Goal: Task Accomplishment & Management: Use online tool/utility

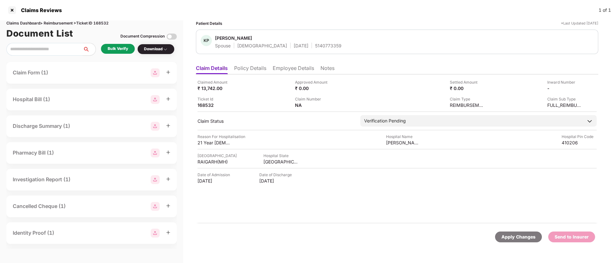
click at [117, 52] on div "Bulk Verify" at bounding box center [118, 49] width 34 height 10
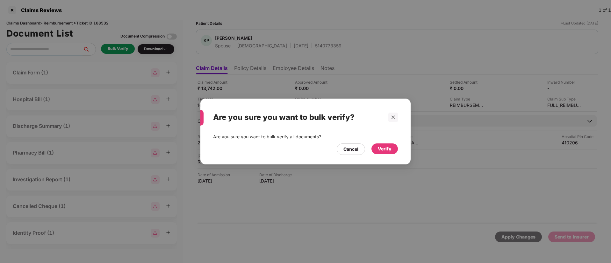
click at [382, 147] on div "Verify" at bounding box center [385, 149] width 14 height 7
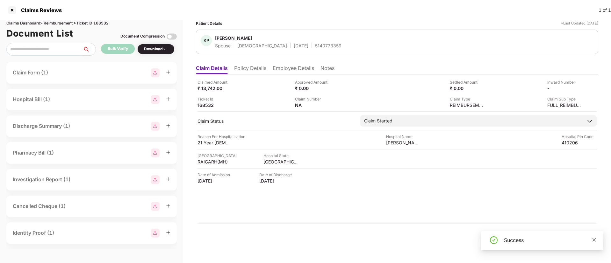
click at [595, 240] on icon "close" at bounding box center [594, 240] width 4 height 4
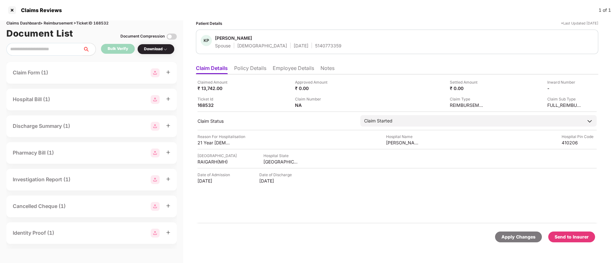
click at [159, 53] on div "Download" at bounding box center [155, 49] width 37 height 11
click at [158, 53] on div "Download" at bounding box center [155, 49] width 37 height 11
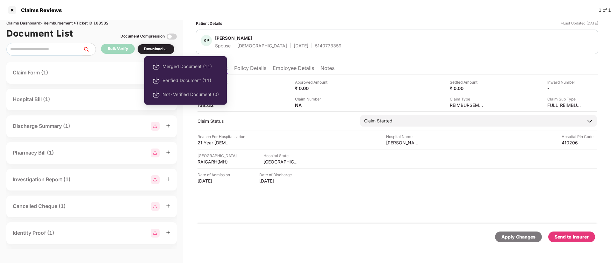
click at [157, 50] on div "Download" at bounding box center [156, 49] width 24 height 6
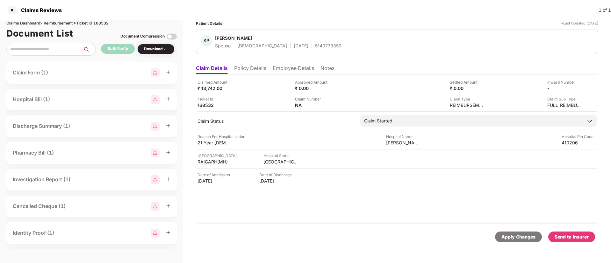
click at [157, 50] on div "Download" at bounding box center [156, 49] width 24 height 6
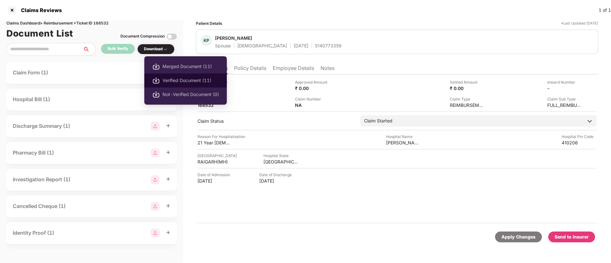
click at [171, 82] on span "Verified Document (11)" at bounding box center [190, 80] width 56 height 7
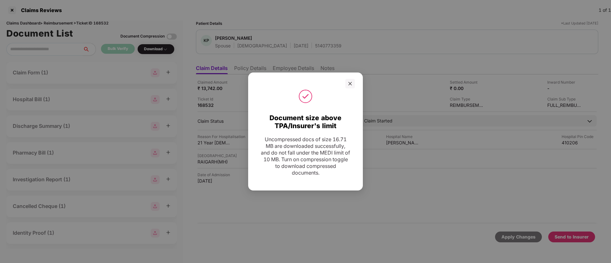
click at [352, 84] on div at bounding box center [350, 84] width 10 height 10
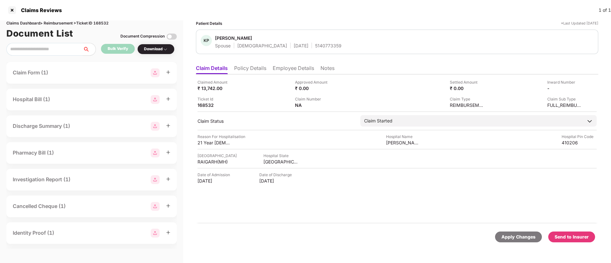
click at [569, 237] on div "Send to Insurer" at bounding box center [572, 237] width 34 height 7
click at [242, 68] on li "Policy Details" at bounding box center [250, 69] width 32 height 9
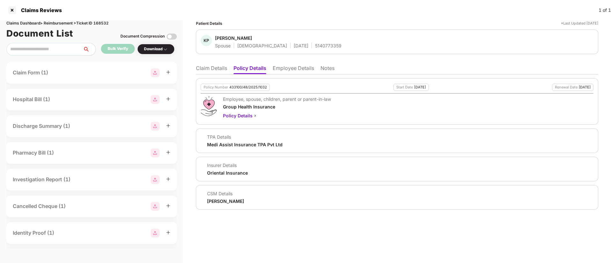
click at [285, 70] on li "Employee Details" at bounding box center [293, 69] width 41 height 9
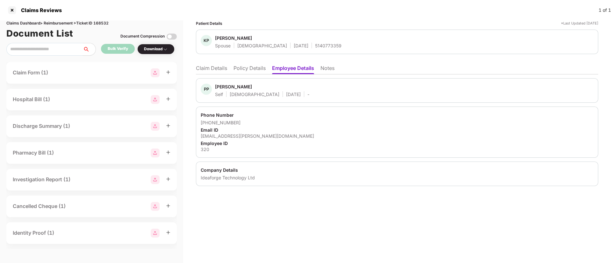
click at [205, 67] on li "Claim Details" at bounding box center [211, 69] width 31 height 9
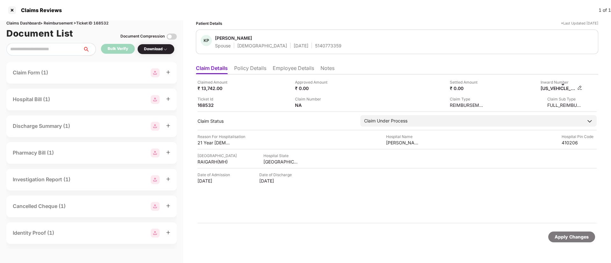
click at [578, 88] on img at bounding box center [579, 87] width 5 height 5
click at [580, 89] on img at bounding box center [579, 87] width 5 height 5
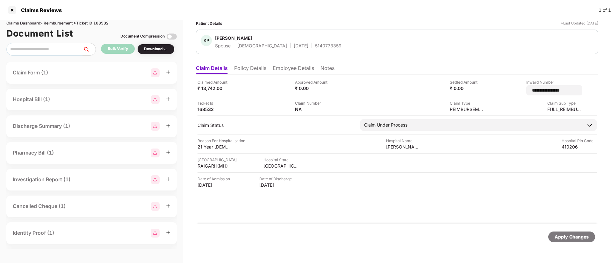
drag, startPoint x: 570, startPoint y: 90, endPoint x: 499, endPoint y: 89, distance: 70.7
click at [499, 89] on div "**********" at bounding box center [536, 87] width 93 height 16
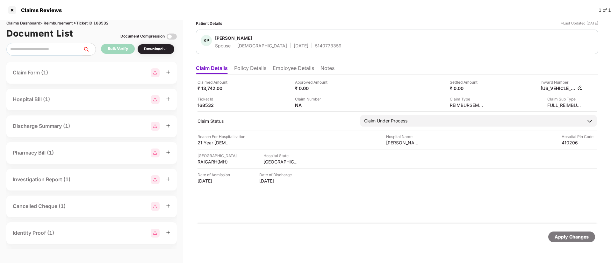
click at [579, 89] on img at bounding box center [579, 87] width 5 height 5
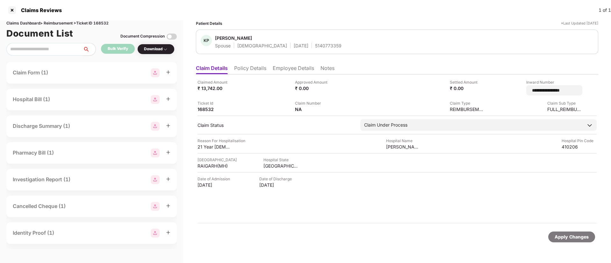
drag, startPoint x: 569, startPoint y: 91, endPoint x: 507, endPoint y: 89, distance: 62.1
click at [507, 89] on div "**********" at bounding box center [536, 87] width 93 height 16
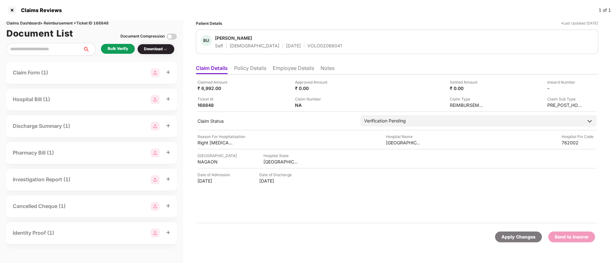
click at [283, 69] on li "Employee Details" at bounding box center [293, 69] width 41 height 9
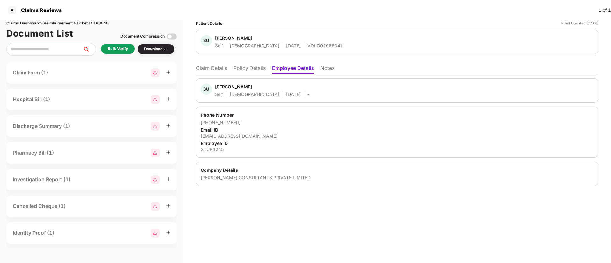
click at [243, 69] on li "Policy Details" at bounding box center [249, 69] width 32 height 9
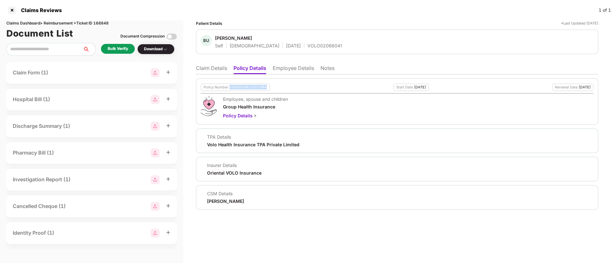
drag, startPoint x: 230, startPoint y: 87, endPoint x: 266, endPoint y: 85, distance: 36.1
click at [266, 85] on div "560000/48/2025/1166" at bounding box center [248, 87] width 38 height 4
copy div "560000/48/2025/1166"
click at [294, 71] on li "Employee Details" at bounding box center [293, 69] width 41 height 9
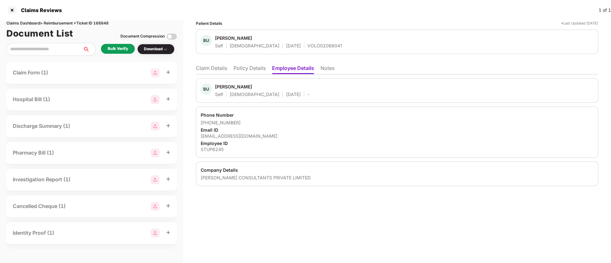
click at [283, 246] on div "Patient Details *Last Updated 28 Aug 2025 BU Badar Uddin Ajmal Self Male 01 Mar…" at bounding box center [397, 141] width 428 height 243
click at [119, 50] on div "Bulk Verify" at bounding box center [118, 49] width 20 height 6
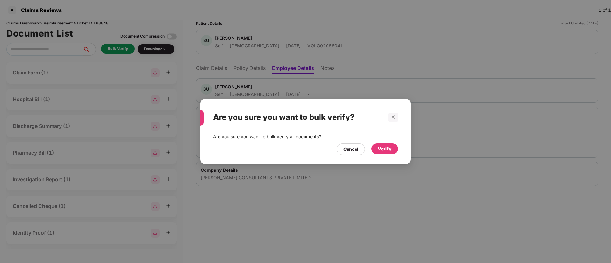
click at [390, 149] on div "Verify" at bounding box center [385, 149] width 14 height 7
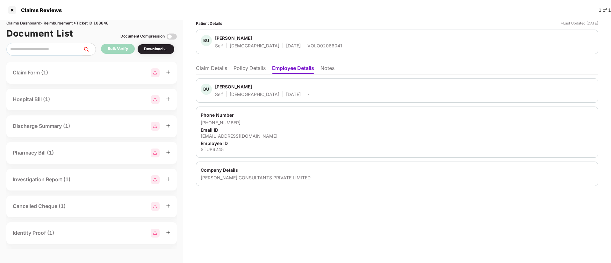
click at [146, 50] on div "Download" at bounding box center [156, 49] width 24 height 6
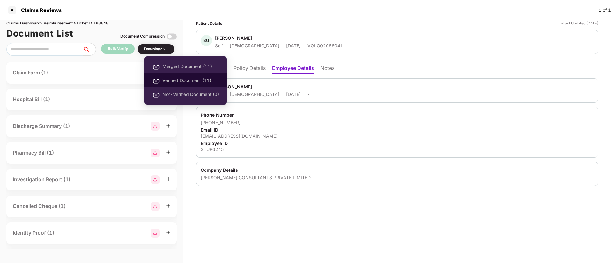
click at [181, 81] on span "Verified Document (11)" at bounding box center [190, 80] width 56 height 7
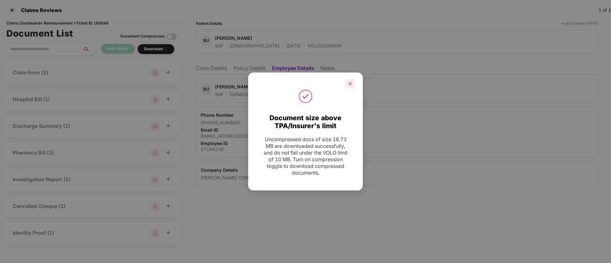
click at [348, 82] on icon "close" at bounding box center [350, 84] width 4 height 4
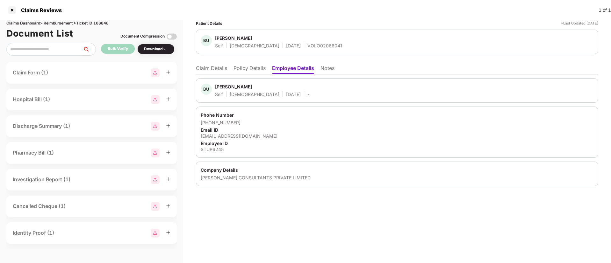
click at [203, 65] on li "Claim Details" at bounding box center [211, 69] width 31 height 9
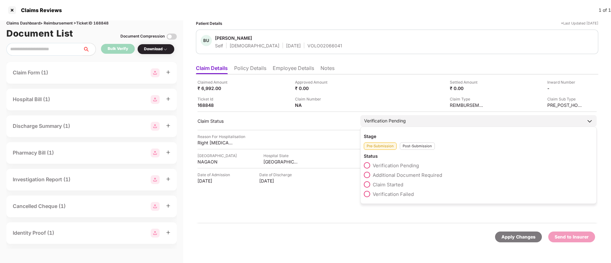
click at [366, 185] on span at bounding box center [367, 185] width 6 height 6
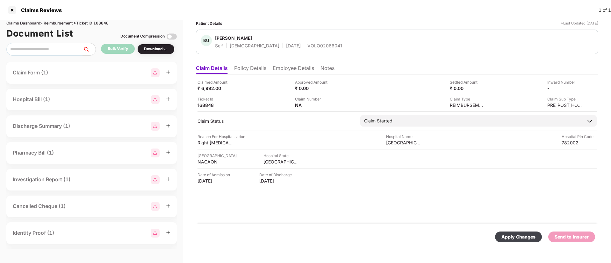
click at [520, 237] on div "Apply Changes" at bounding box center [518, 237] width 34 height 7
click at [592, 233] on icon "close" at bounding box center [594, 232] width 4 height 4
click at [245, 67] on li "Policy Details" at bounding box center [250, 69] width 32 height 9
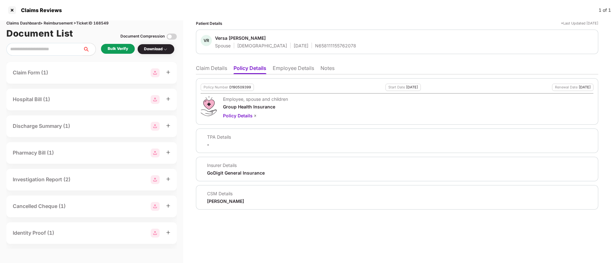
click at [237, 88] on div "D190509399" at bounding box center [240, 87] width 22 height 4
copy div "D190509399"
click at [315, 46] on div "N658111155762078" at bounding box center [335, 46] width 41 height 6
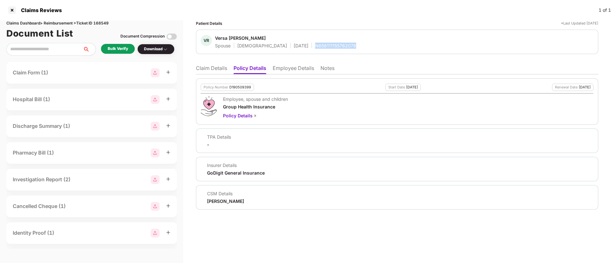
copy div "N658111155762078"
click at [327, 70] on li "Notes" at bounding box center [327, 69] width 14 height 9
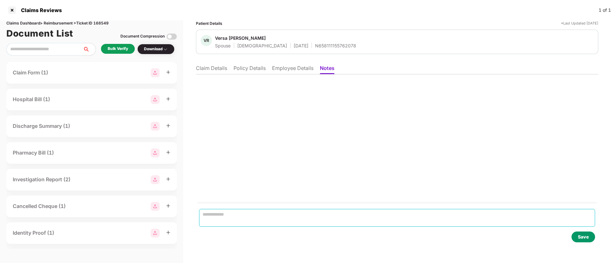
click at [231, 214] on textarea at bounding box center [397, 218] width 396 height 18
paste textarea "**********"
type textarea "**********"
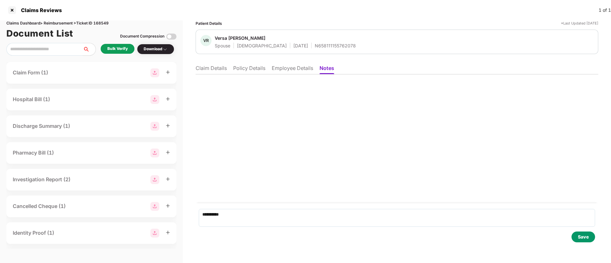
click at [579, 237] on div "Save" at bounding box center [583, 237] width 11 height 7
click at [287, 72] on li "Employee Details" at bounding box center [292, 69] width 41 height 9
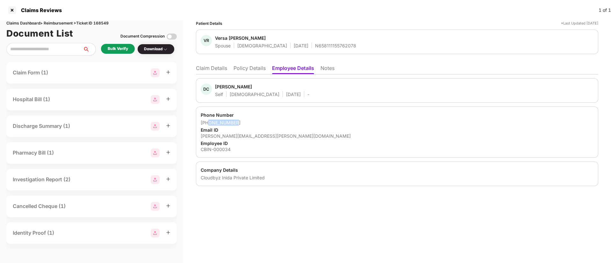
drag, startPoint x: 208, startPoint y: 122, endPoint x: 239, endPoint y: 123, distance: 30.9
click at [239, 123] on div "+919438487947" at bounding box center [397, 123] width 393 height 6
copy div "9438487947"
drag, startPoint x: 199, startPoint y: 136, endPoint x: 288, endPoint y: 134, distance: 88.6
click at [288, 134] on div "Phone Number +919438487947 Email ID deepesh.chandra@cloudbyz.com Employee ID CB…" at bounding box center [397, 132] width 402 height 51
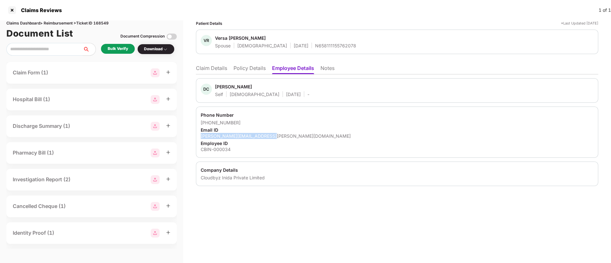
copy div "deepesh.chandra@cloudbyz.com"
click at [218, 71] on li "Claim Details" at bounding box center [211, 69] width 31 height 9
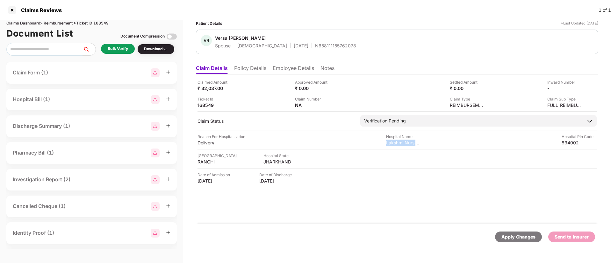
drag, startPoint x: 395, startPoint y: 143, endPoint x: 430, endPoint y: 141, distance: 34.7
click at [430, 141] on div "Reason For Hospitalisation Delivery Hospital Name Lakshmi Nursing Home Hospital…" at bounding box center [396, 140] width 399 height 12
copy div "Lakshmi Nursing Ho"
click at [119, 51] on div "Bulk Verify" at bounding box center [118, 49] width 20 height 6
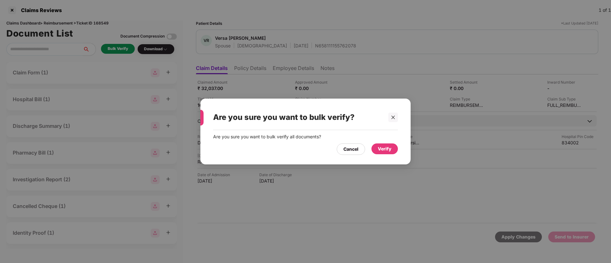
click at [381, 152] on div "Verify" at bounding box center [385, 149] width 14 height 7
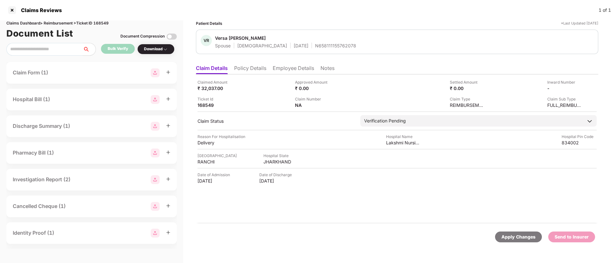
click at [158, 47] on div "Download" at bounding box center [156, 49] width 24 height 6
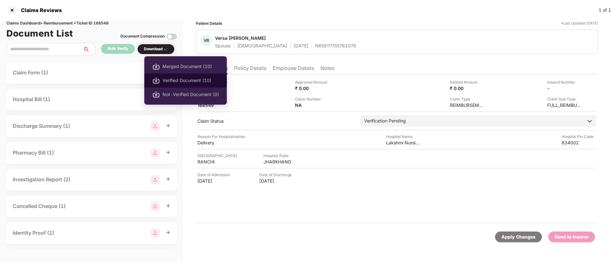
click at [187, 82] on span "Verified Document (10)" at bounding box center [190, 80] width 56 height 7
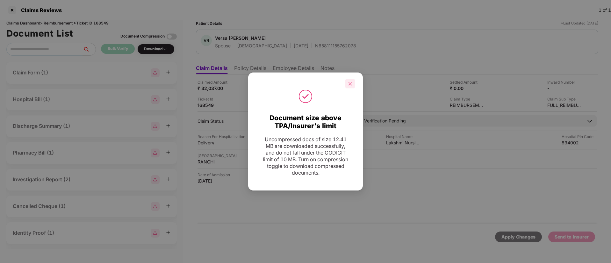
click at [352, 83] on div at bounding box center [350, 84] width 10 height 10
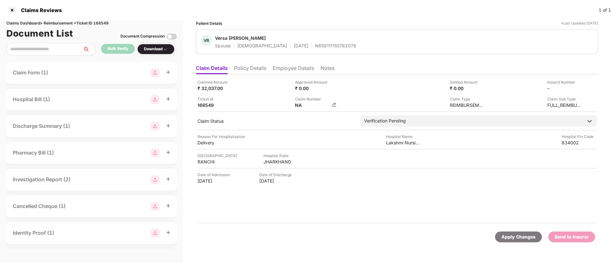
click at [333, 105] on img at bounding box center [334, 104] width 5 height 5
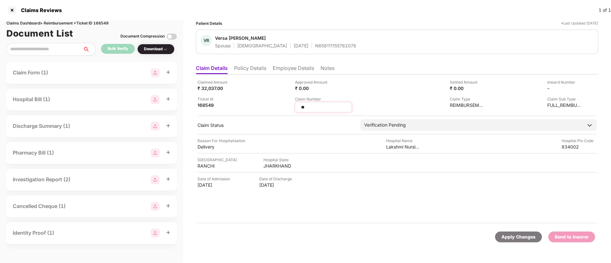
drag, startPoint x: 311, startPoint y: 107, endPoint x: 296, endPoint y: 104, distance: 14.9
click at [296, 104] on div "**" at bounding box center [323, 107] width 57 height 10
type input "**********"
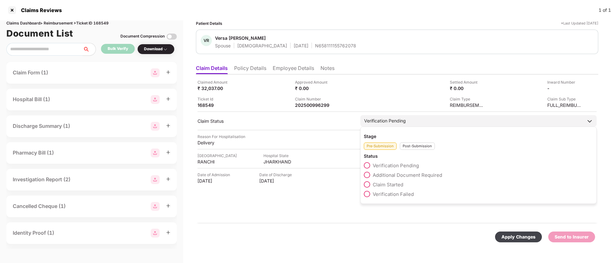
click at [405, 152] on div "Stage Pre-Submission Post-Submission Status Verification Pending Additional Doc…" at bounding box center [478, 165] width 236 height 77
click at [409, 142] on div "Pre-Submission Post-Submission" at bounding box center [478, 145] width 229 height 11
click at [408, 147] on div "Post-Submission" at bounding box center [417, 146] width 35 height 7
click at [366, 173] on span at bounding box center [367, 175] width 6 height 6
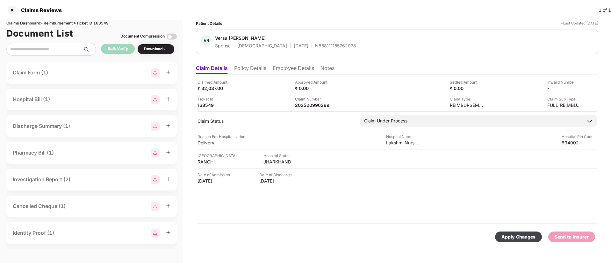
click at [521, 235] on div "Apply Changes" at bounding box center [518, 237] width 34 height 7
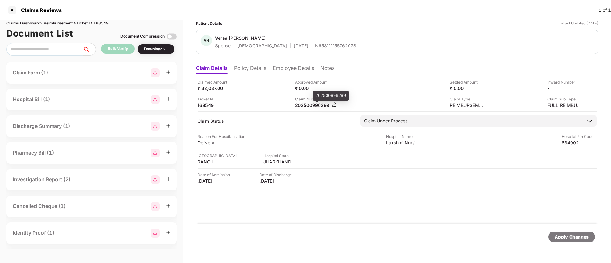
click at [312, 105] on div "202500996299" at bounding box center [312, 105] width 35 height 6
copy div "202500996299"
click at [14, 12] on div at bounding box center [12, 10] width 10 height 10
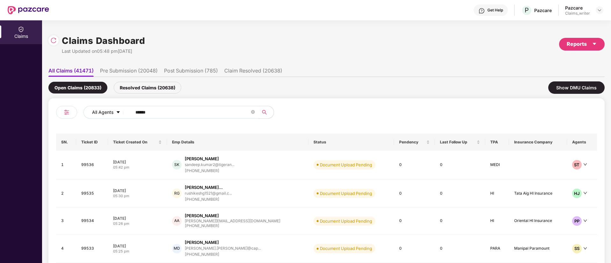
drag, startPoint x: 163, startPoint y: 113, endPoint x: 106, endPoint y: 116, distance: 57.8
click at [106, 116] on div "All Agents ******" at bounding box center [245, 112] width 325 height 13
paste input "text"
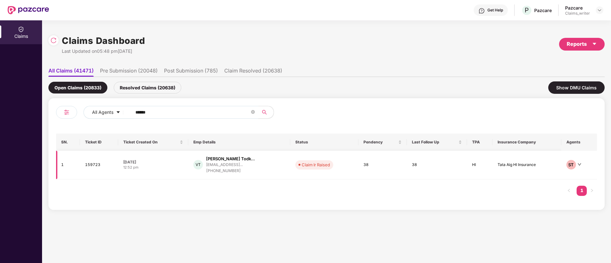
type input "******"
click at [93, 165] on td "159723" at bounding box center [99, 165] width 38 height 29
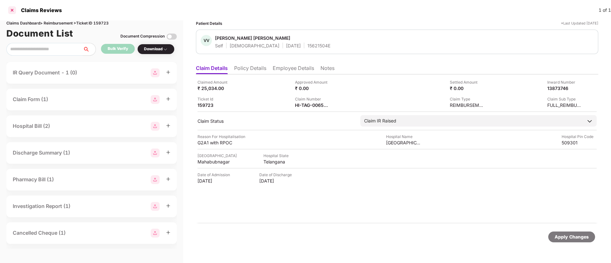
click at [12, 11] on div at bounding box center [12, 10] width 10 height 10
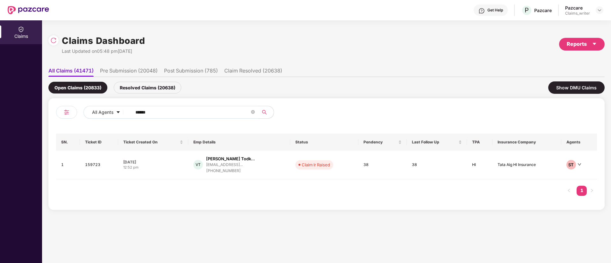
drag, startPoint x: 150, startPoint y: 111, endPoint x: 113, endPoint y: 110, distance: 36.7
click at [113, 110] on div "All Agents ******" at bounding box center [245, 112] width 325 height 13
click at [118, 111] on div "All Agents ******" at bounding box center [245, 112] width 325 height 13
click at [120, 113] on div "All Agents ******" at bounding box center [245, 112] width 325 height 13
paste input "text"
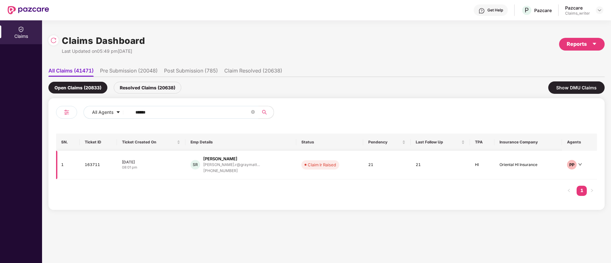
type input "******"
click at [92, 165] on td "163711" at bounding box center [98, 165] width 37 height 29
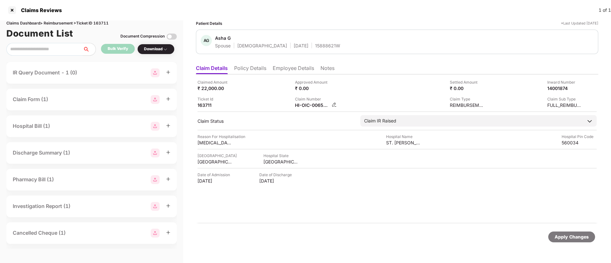
click at [334, 105] on img at bounding box center [334, 104] width 5 height 5
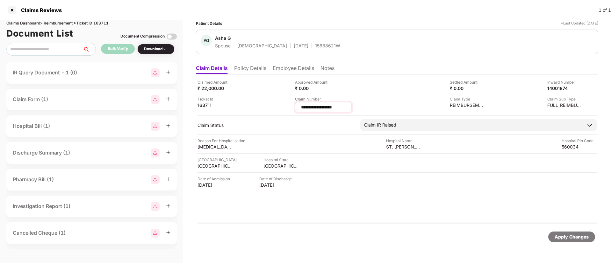
drag, startPoint x: 342, startPoint y: 107, endPoint x: 295, endPoint y: 106, distance: 46.8
click at [295, 106] on div "**********" at bounding box center [323, 107] width 57 height 10
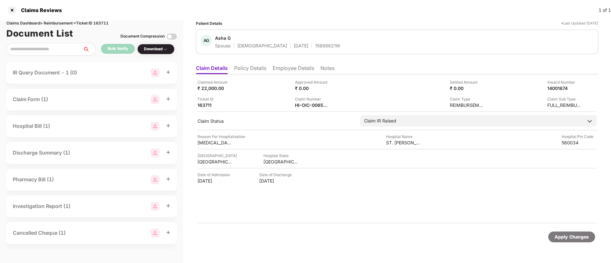
click at [328, 66] on li "Notes" at bounding box center [327, 69] width 14 height 9
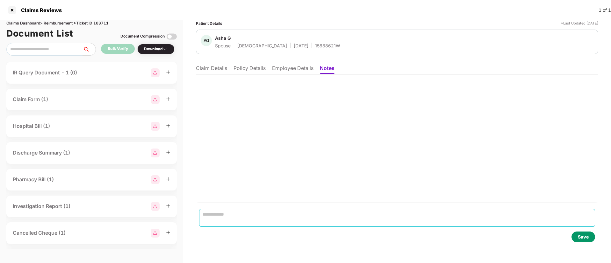
click at [238, 213] on textarea at bounding box center [397, 218] width 396 height 18
paste textarea "**********"
type textarea "**********"
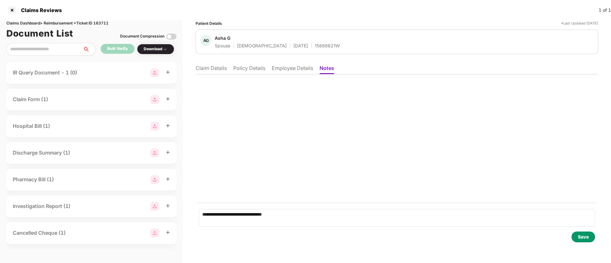
click at [582, 241] on div "Save" at bounding box center [583, 237] width 24 height 11
click at [217, 69] on li "Claim Details" at bounding box center [211, 69] width 31 height 9
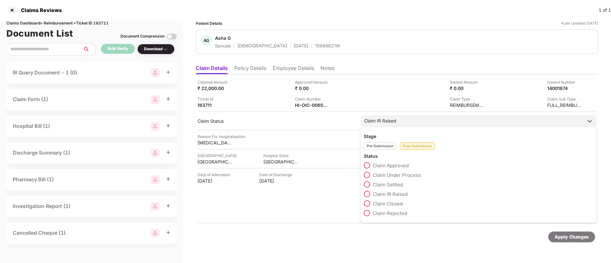
click at [411, 147] on div "Post-Submission" at bounding box center [417, 146] width 35 height 7
click at [369, 203] on span at bounding box center [367, 204] width 6 height 6
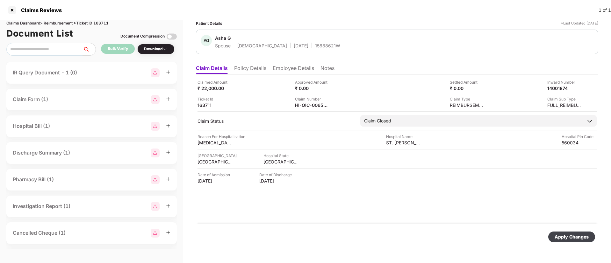
click at [570, 239] on div "Apply Changes" at bounding box center [572, 237] width 34 height 7
click at [16, 9] on div at bounding box center [12, 10] width 10 height 10
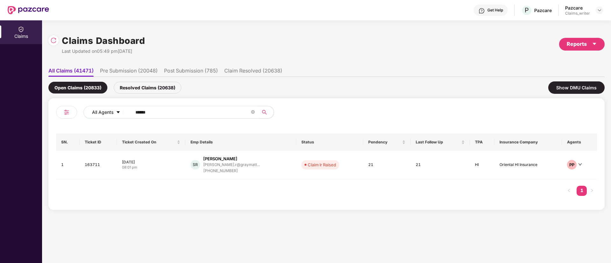
drag, startPoint x: 144, startPoint y: 114, endPoint x: 125, endPoint y: 113, distance: 18.2
click at [126, 113] on div "All Agents ******" at bounding box center [245, 112] width 325 height 13
paste input "text"
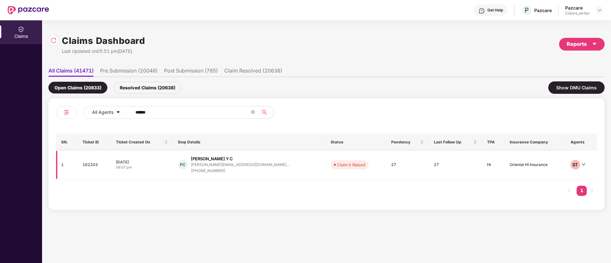
type input "******"
click at [93, 161] on td "162203" at bounding box center [94, 165] width 34 height 29
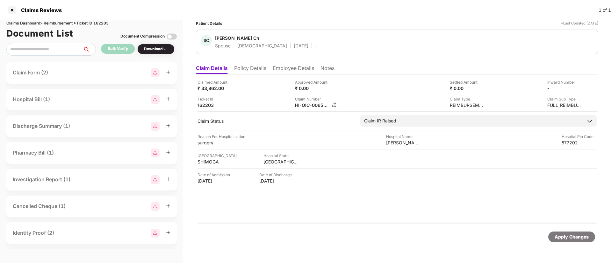
click at [333, 103] on img at bounding box center [334, 104] width 5 height 5
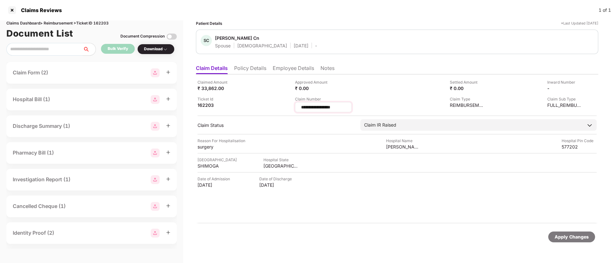
drag, startPoint x: 343, startPoint y: 107, endPoint x: 300, endPoint y: 104, distance: 42.7
click at [300, 104] on div "**********" at bounding box center [323, 107] width 57 height 10
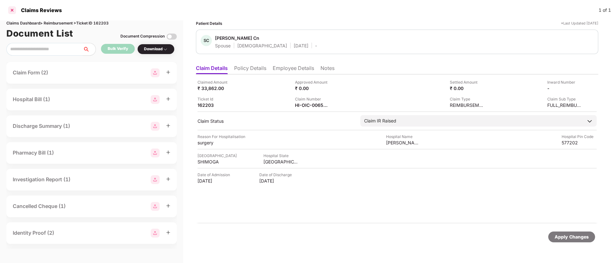
click at [12, 11] on div at bounding box center [12, 10] width 10 height 10
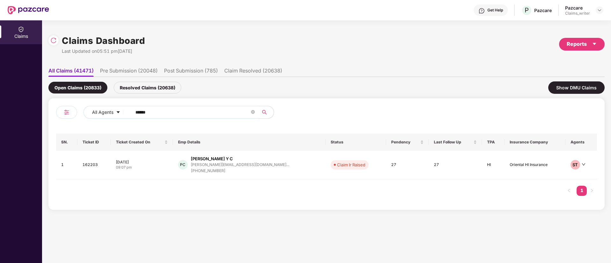
drag, startPoint x: 153, startPoint y: 120, endPoint x: 113, endPoint y: 119, distance: 40.5
click at [113, 119] on div "All Agents ******" at bounding box center [191, 115] width 270 height 18
paste input "text"
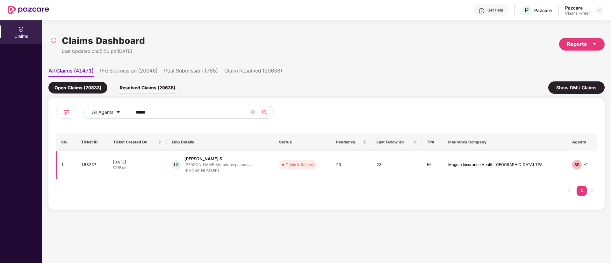
type input "******"
click at [92, 165] on td "163257" at bounding box center [92, 165] width 32 height 29
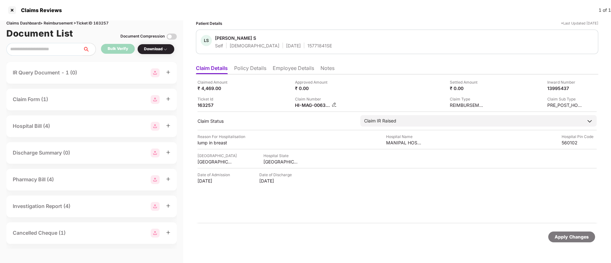
click at [335, 106] on img at bounding box center [334, 104] width 5 height 5
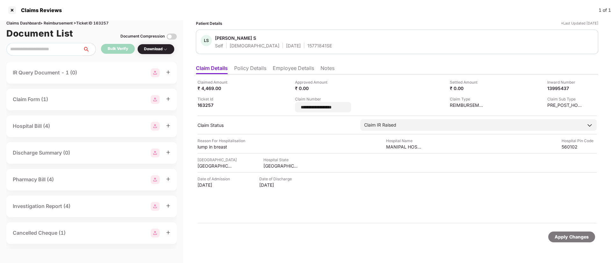
drag, startPoint x: 338, startPoint y: 110, endPoint x: 282, endPoint y: 109, distance: 56.4
click at [282, 109] on div "**********" at bounding box center [396, 95] width 399 height 33
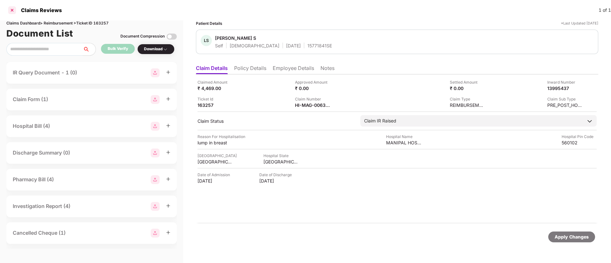
click at [16, 9] on div at bounding box center [12, 10] width 10 height 10
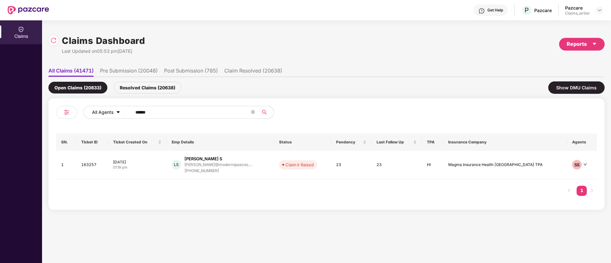
drag, startPoint x: 163, startPoint y: 117, endPoint x: 117, endPoint y: 112, distance: 46.7
click at [117, 112] on div "All Agents ******" at bounding box center [245, 112] width 325 height 13
drag, startPoint x: 157, startPoint y: 111, endPoint x: 117, endPoint y: 111, distance: 39.5
click at [117, 111] on div "All Agents ******" at bounding box center [245, 112] width 325 height 13
paste input "text"
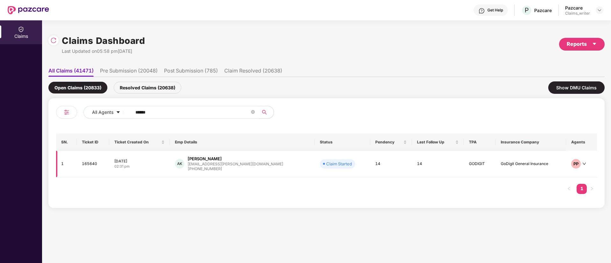
type input "******"
click at [94, 167] on td "165640" at bounding box center [93, 164] width 33 height 27
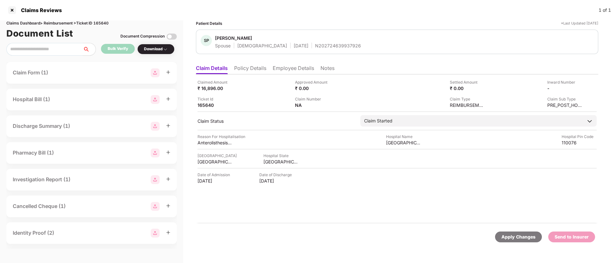
click at [247, 70] on li "Policy Details" at bounding box center [250, 69] width 32 height 9
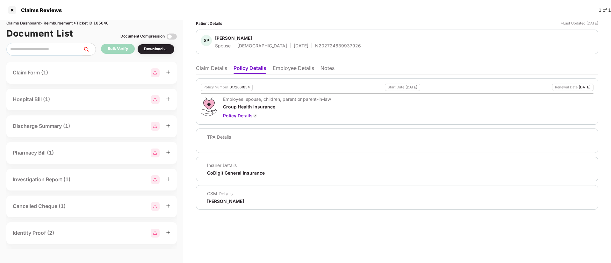
click at [234, 87] on div "D172661854" at bounding box center [239, 87] width 20 height 4
copy div "D172661854"
click at [315, 46] on div "N202724639937926" at bounding box center [338, 46] width 46 height 6
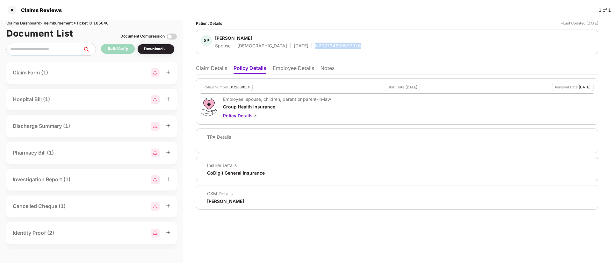
copy div "N202724639937926"
click at [330, 70] on li "Notes" at bounding box center [327, 69] width 14 height 9
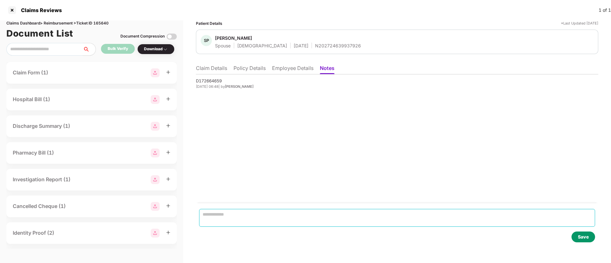
click at [219, 216] on textarea at bounding box center [397, 218] width 396 height 18
paste textarea "**********"
type textarea "**********"
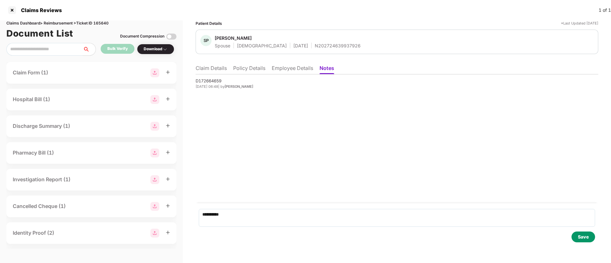
click at [579, 236] on div "Save" at bounding box center [583, 237] width 11 height 7
click at [208, 97] on div "D172664659" at bounding box center [397, 96] width 403 height 6
copy div "D172664659"
click at [12, 11] on div at bounding box center [12, 10] width 10 height 10
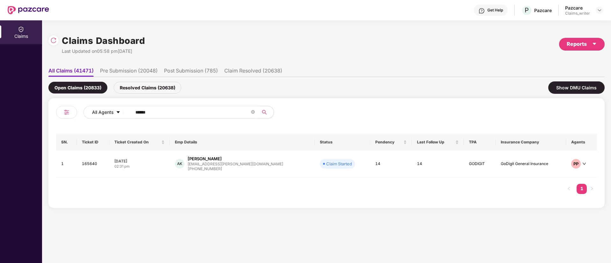
drag, startPoint x: 156, startPoint y: 112, endPoint x: 119, endPoint y: 109, distance: 37.4
click at [119, 109] on div "All Agents ******" at bounding box center [245, 112] width 325 height 13
paste input "text"
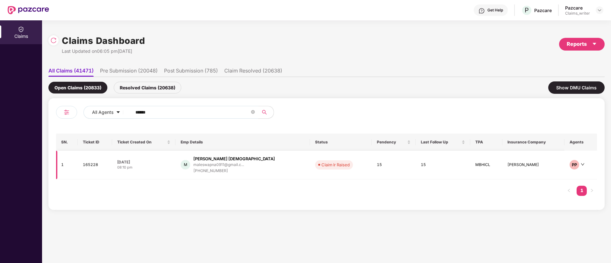
type input "******"
click at [94, 164] on td "165228" at bounding box center [95, 165] width 34 height 29
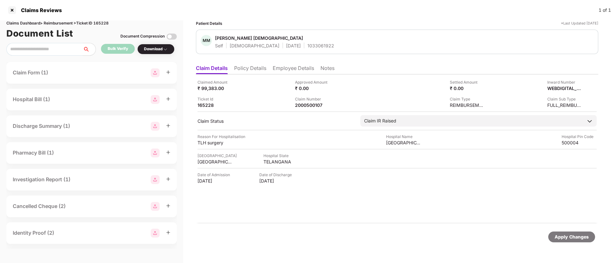
click at [280, 69] on li "Employee Details" at bounding box center [293, 69] width 41 height 9
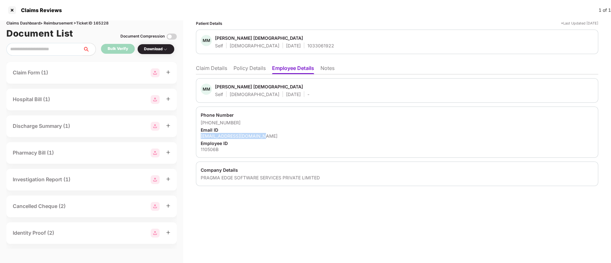
drag, startPoint x: 198, startPoint y: 135, endPoint x: 269, endPoint y: 136, distance: 70.7
click at [269, 136] on div "Phone Number [PHONE_NUMBER] Email ID [EMAIL_ADDRESS][DOMAIN_NAME] Employee ID 1…" at bounding box center [397, 132] width 402 height 51
copy div "[EMAIL_ADDRESS][DOMAIN_NAME]"
